Goal: Task Accomplishment & Management: Use online tool/utility

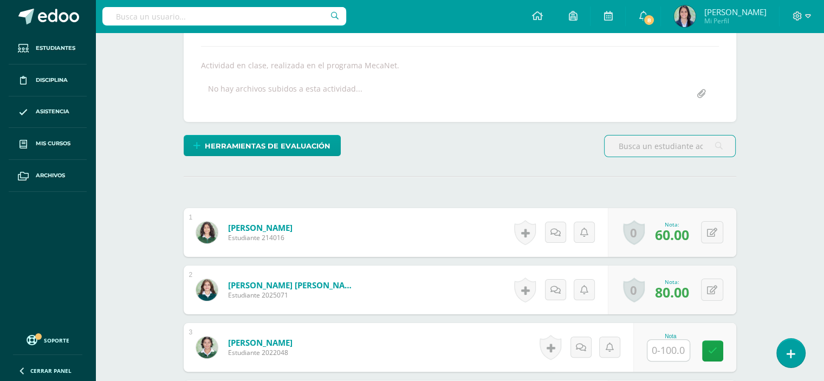
scroll to position [37, 0]
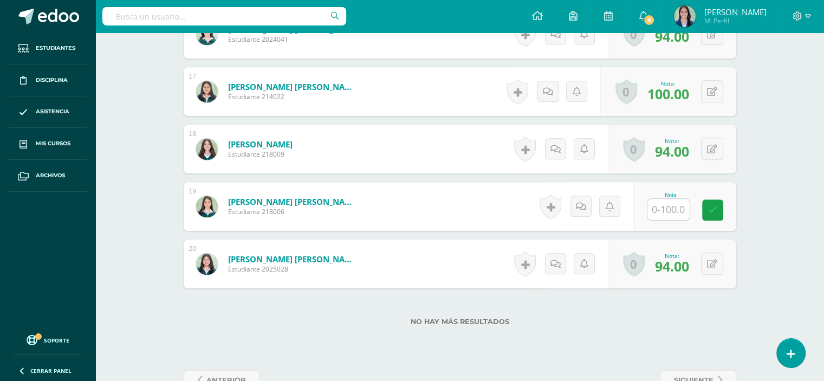
scroll to position [1238, 0]
click at [666, 211] on input "text" at bounding box center [674, 209] width 43 height 22
type input "79"
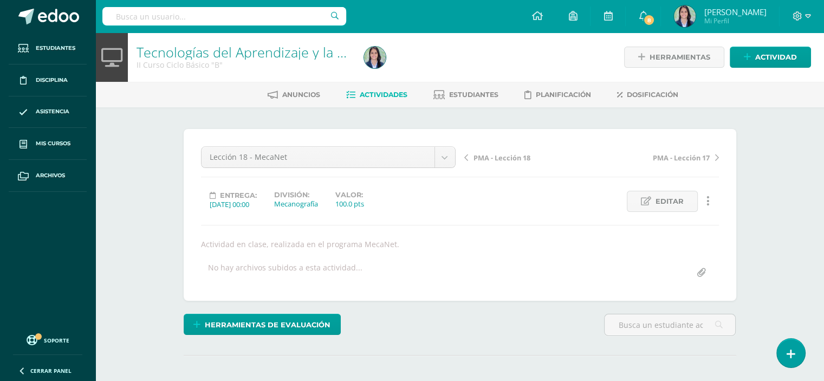
click at [492, 160] on span "PMA - Lección 18" at bounding box center [501, 158] width 57 height 10
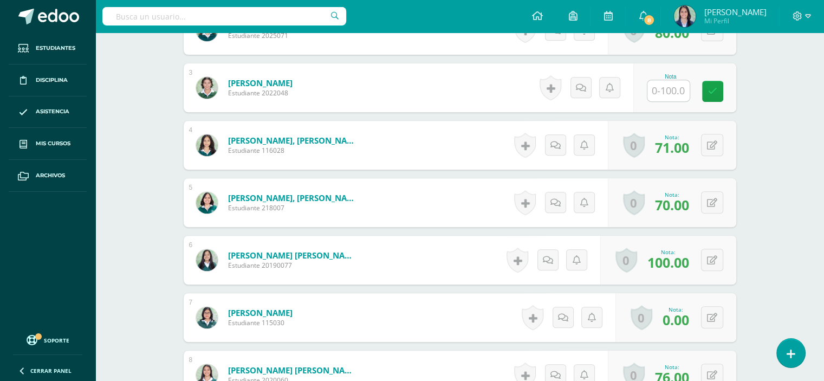
scroll to position [440, 0]
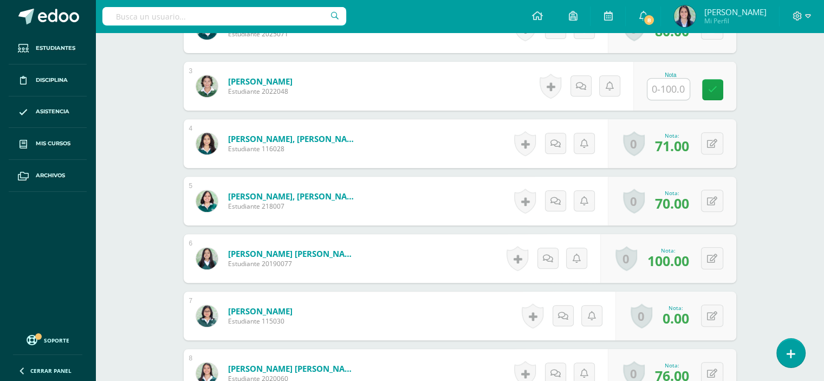
click at [665, 91] on input "text" at bounding box center [668, 89] width 42 height 21
type input "100"
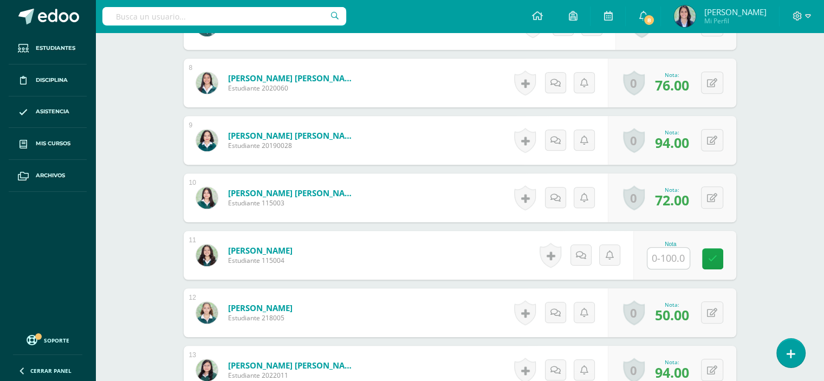
scroll to position [748, 0]
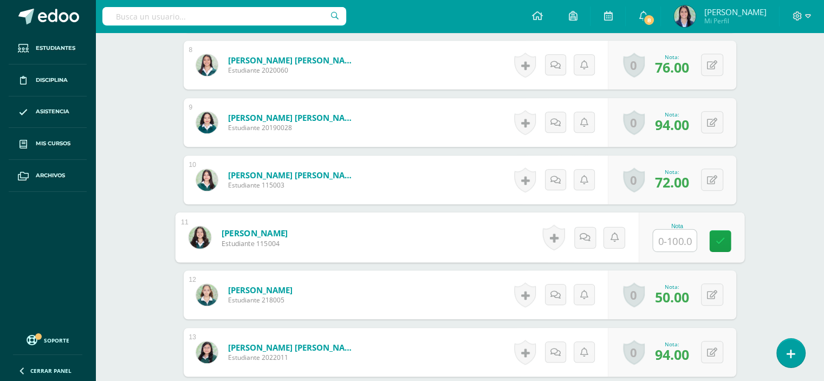
click at [682, 240] on input "text" at bounding box center [674, 241] width 43 height 22
type input "82"
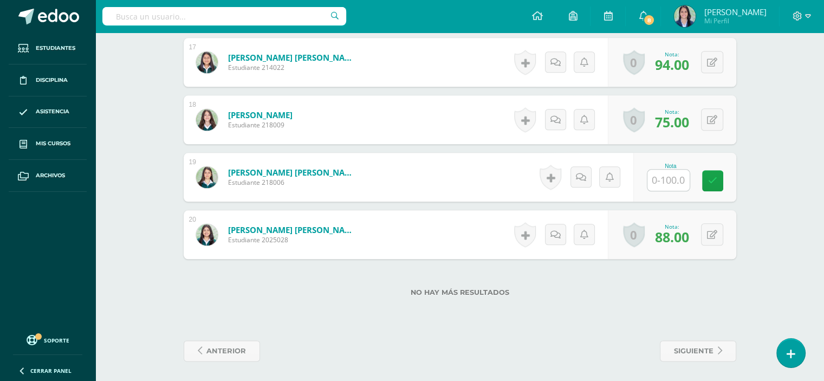
scroll to position [1269, 0]
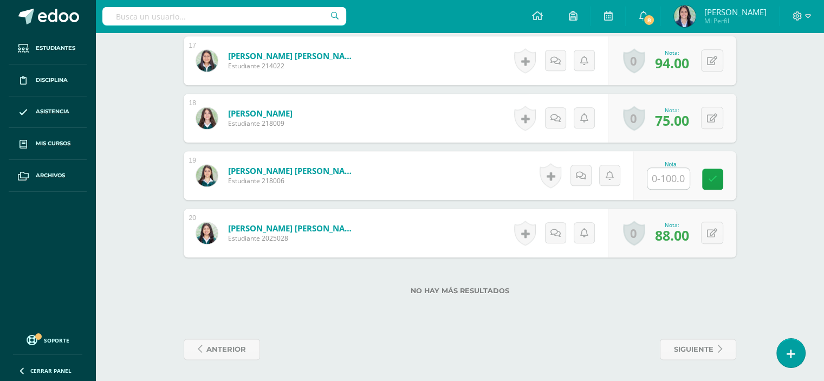
drag, startPoint x: 682, startPoint y: 240, endPoint x: 677, endPoint y: 218, distance: 23.3
click at [678, 221] on div "Nota: 88.00" at bounding box center [671, 232] width 43 height 23
click at [669, 171] on input "text" at bounding box center [668, 178] width 42 height 21
type input "64"
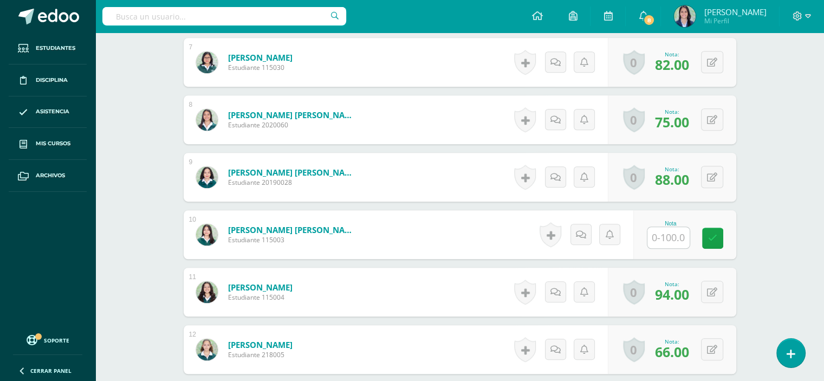
scroll to position [694, 0]
click at [670, 233] on input "text" at bounding box center [674, 237] width 43 height 22
type input "0"
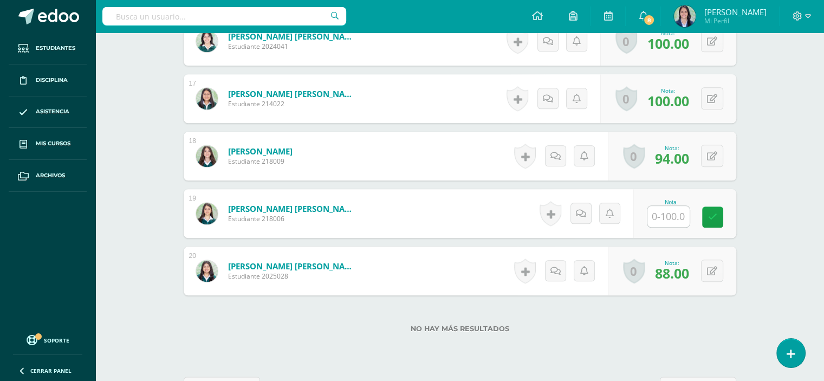
scroll to position [1269, 0]
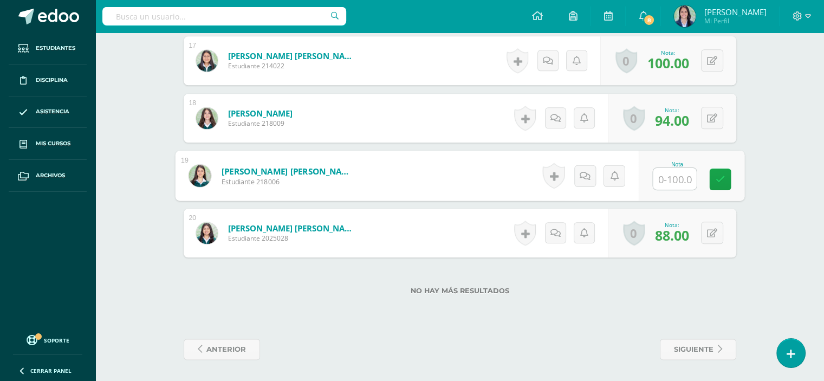
click at [663, 177] on input "text" at bounding box center [674, 179] width 43 height 22
type input "72"
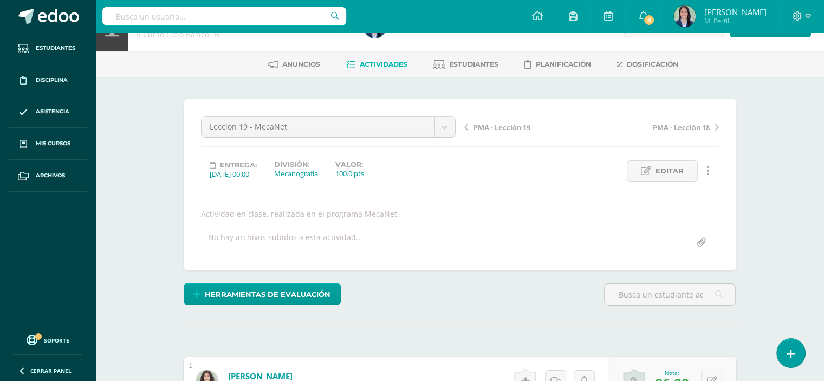
scroll to position [0, 0]
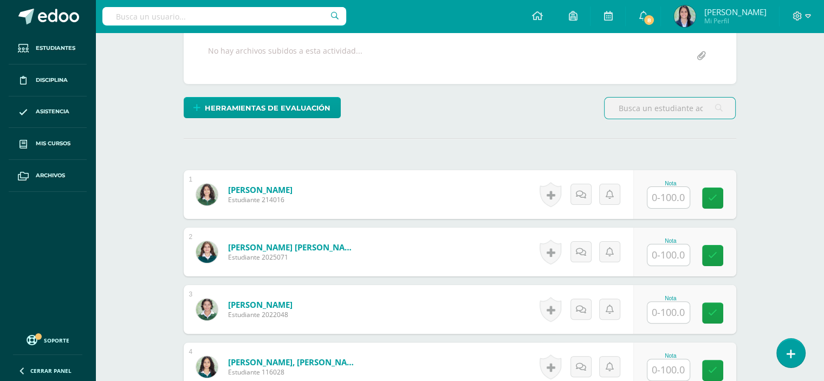
scroll to position [221, 0]
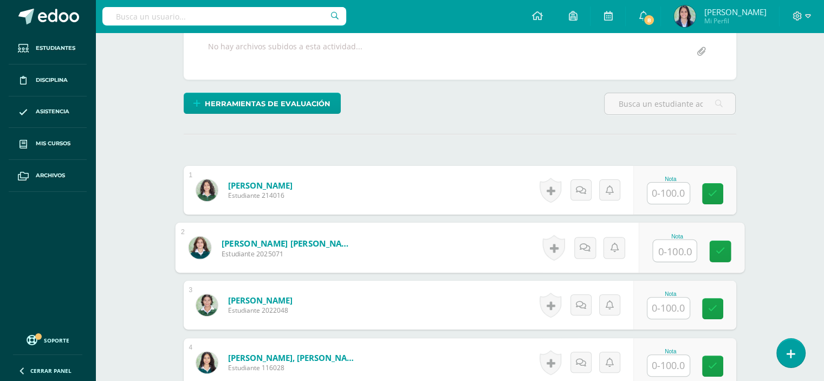
click at [670, 256] on input "text" at bounding box center [674, 251] width 43 height 22
type input "76"
